Goal: Task Accomplishment & Management: Manage account settings

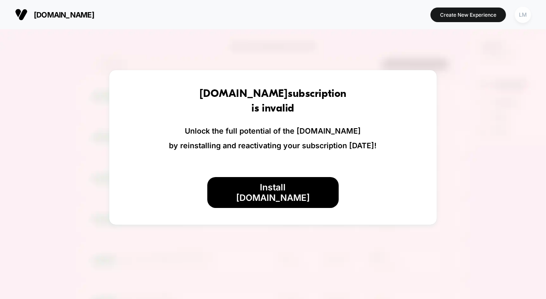
click at [525, 15] on div "LM" at bounding box center [523, 15] width 16 height 16
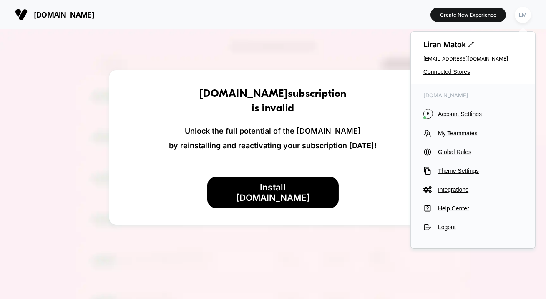
click at [464, 67] on div "[PERSON_NAME] [EMAIL_ADDRESS][DOMAIN_NAME] Connected Stores" at bounding box center [473, 58] width 124 height 52
click at [459, 68] on div "[PERSON_NAME] [EMAIL_ADDRESS][DOMAIN_NAME] Connected Stores" at bounding box center [473, 58] width 124 height 52
click at [458, 72] on span "Connected Stores" at bounding box center [472, 71] width 99 height 7
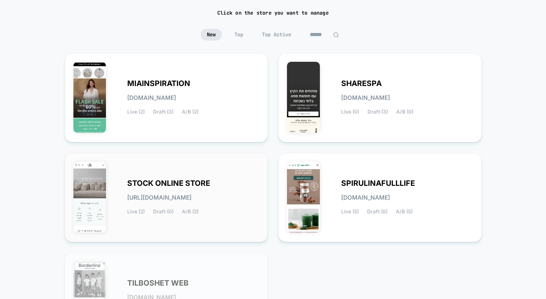
scroll to position [34, 0]
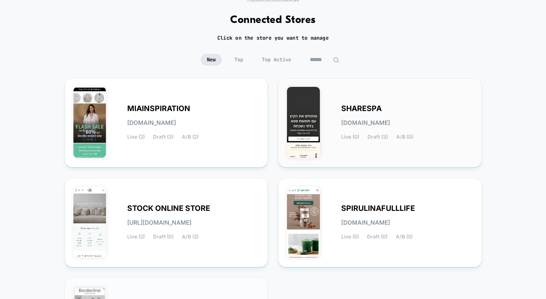
click at [365, 103] on div "SHARESPA [DOMAIN_NAME] Live (0) Draft (3) A/B (0)" at bounding box center [380, 123] width 186 height 72
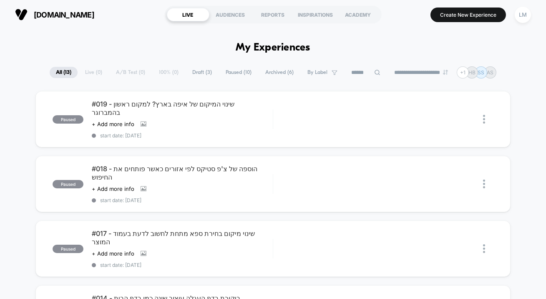
click at [232, 74] on span "Paused ( 10 )" at bounding box center [238, 72] width 38 height 11
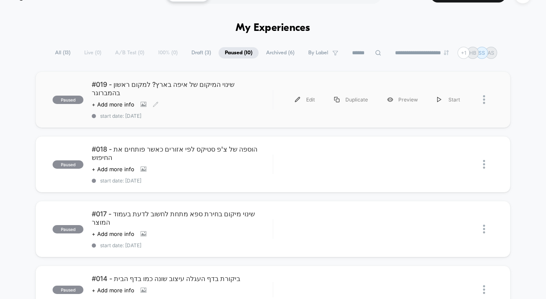
scroll to position [20, 0]
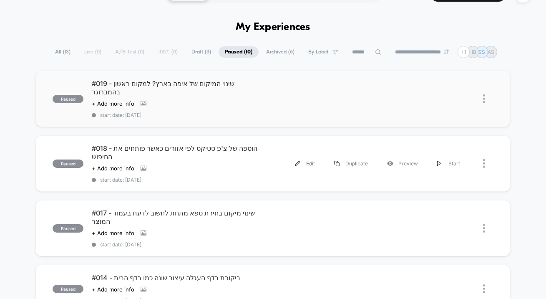
click at [195, 135] on div "paused #018 - הוספה של צ'פ סטיקס לפי אזורים כאשר פותחים את החיפוש Click to view…" at bounding box center [272, 163] width 475 height 56
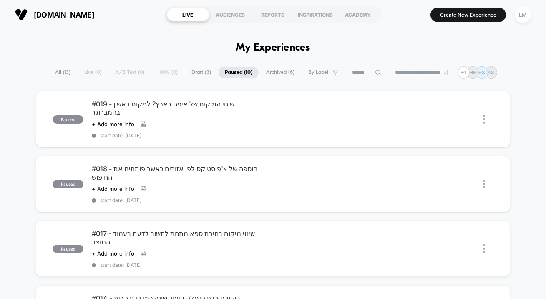
click at [273, 126] on div "paused #019 - שינוי המיקום של איפה בארץ? למקום ראשון בהמברוגר Click to view ima…" at bounding box center [272, 119] width 475 height 56
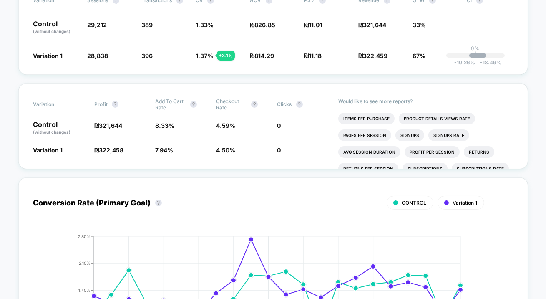
scroll to position [228, 0]
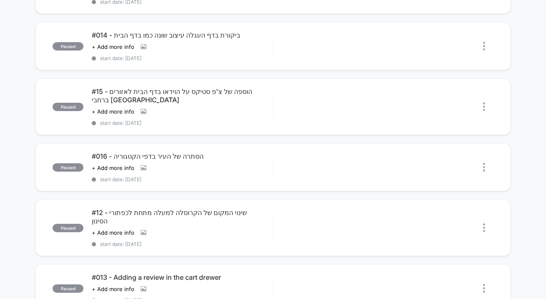
scroll to position [264, 0]
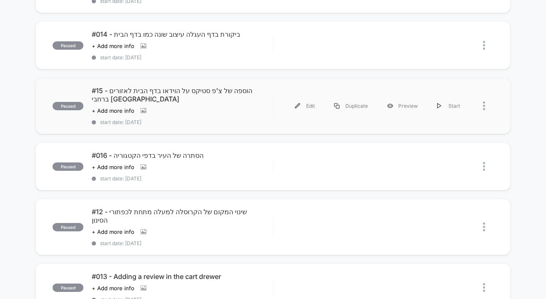
click at [276, 96] on div "Edit Duplicate Preview Start" at bounding box center [383, 105] width 220 height 19
